Goal: Check status: Check status

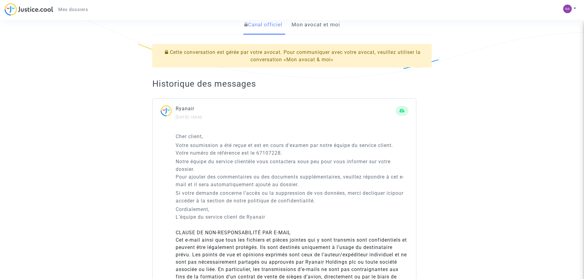
scroll to position [153, 0]
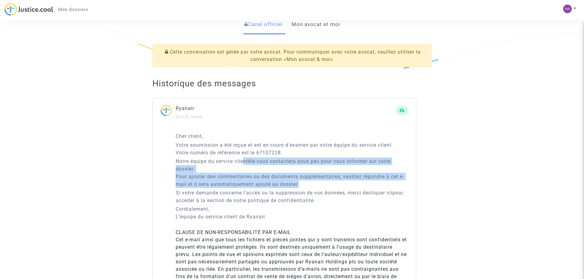
drag, startPoint x: 244, startPoint y: 158, endPoint x: 345, endPoint y: 184, distance: 103.7
click at [345, 184] on p "Notre équipe du service clientèle vous contactera sous peu pour vous informer s…" at bounding box center [292, 173] width 233 height 31
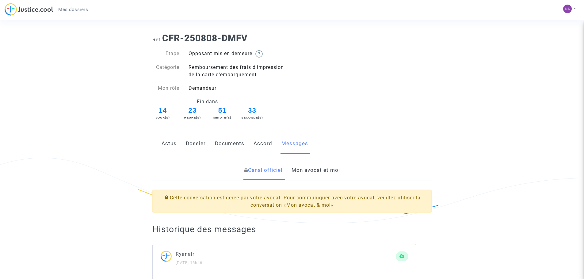
scroll to position [6, 0]
click at [322, 172] on link "Mon avocat et moi" at bounding box center [316, 171] width 48 height 20
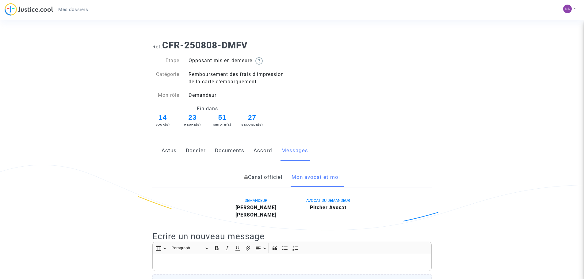
click at [202, 149] on link "Dossier" at bounding box center [196, 151] width 20 height 20
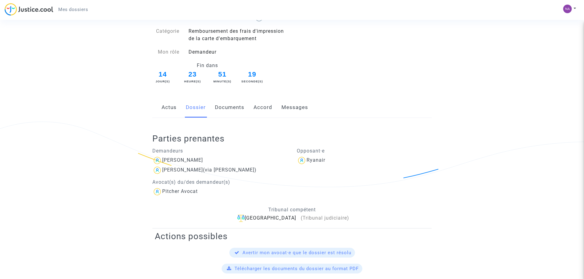
scroll to position [43, 0]
click at [170, 111] on link "Actus" at bounding box center [169, 108] width 15 height 20
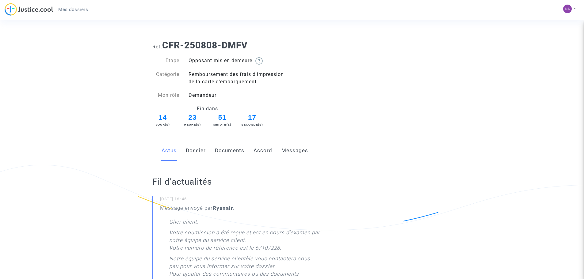
click at [197, 149] on link "Dossier" at bounding box center [196, 151] width 20 height 20
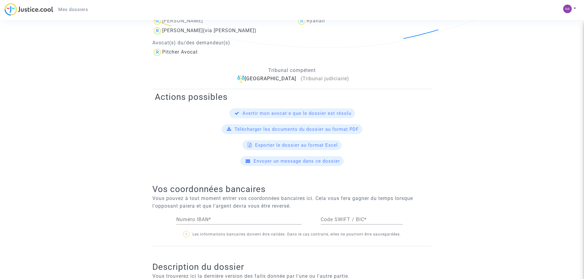
scroll to position [183, 0]
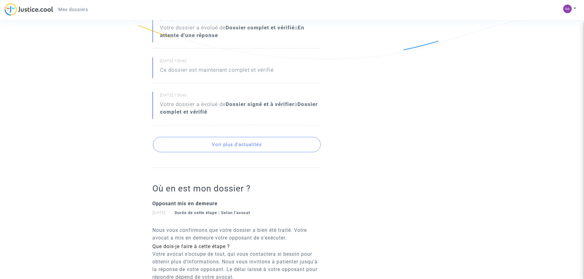
scroll to position [605, 0]
